Goal: Consume media (video, audio)

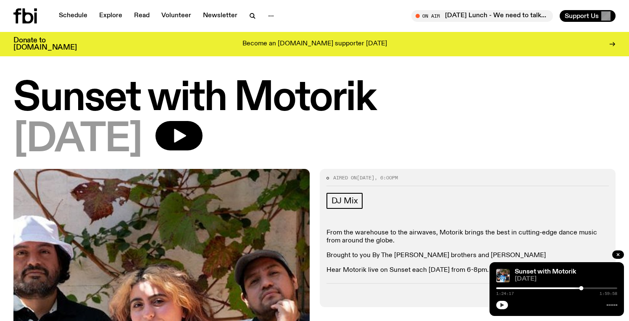
click at [503, 305] on icon "button" at bounding box center [502, 305] width 4 height 4
click at [562, 289] on div at bounding box center [520, 288] width 121 height 2
click at [548, 286] on div "1:04:59 1:59:58" at bounding box center [556, 291] width 121 height 10
click at [547, 289] on div "1:04:59 1:59:58" at bounding box center [556, 291] width 121 height 10
click at [549, 288] on div at bounding box center [501, 288] width 121 height 2
